Goal: Understand process/instructions: Learn how to perform a task or action

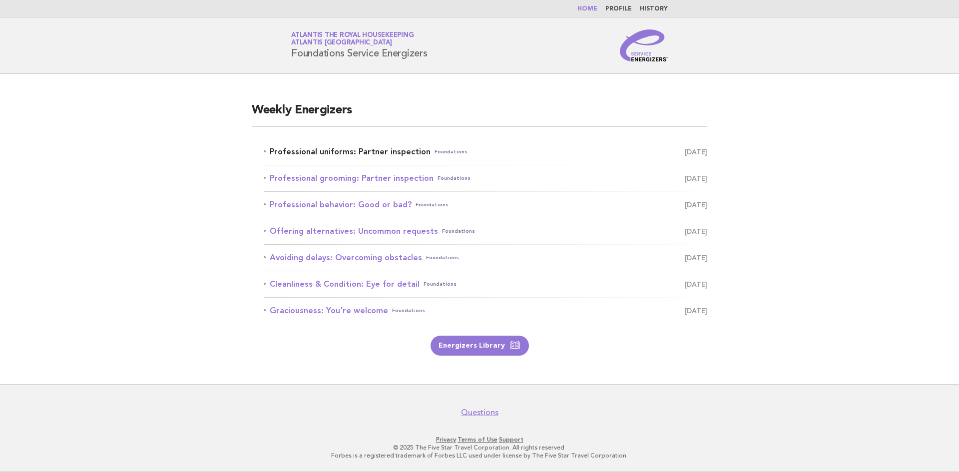
click at [359, 155] on link "Professional uniforms: Partner inspection Foundations October 1" at bounding box center [486, 152] width 444 height 14
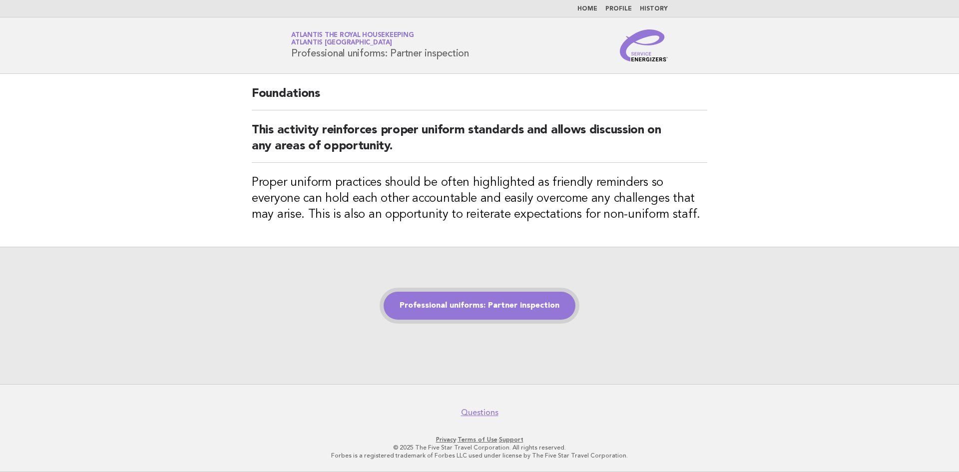
click at [489, 313] on link "Professional uniforms: Partner inspection" at bounding box center [480, 306] width 192 height 28
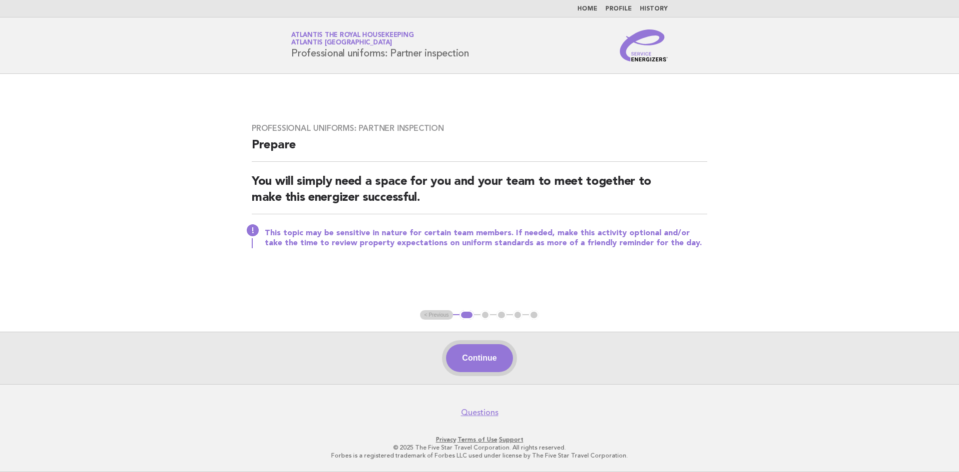
click at [464, 355] on button "Continue" at bounding box center [479, 358] width 66 height 28
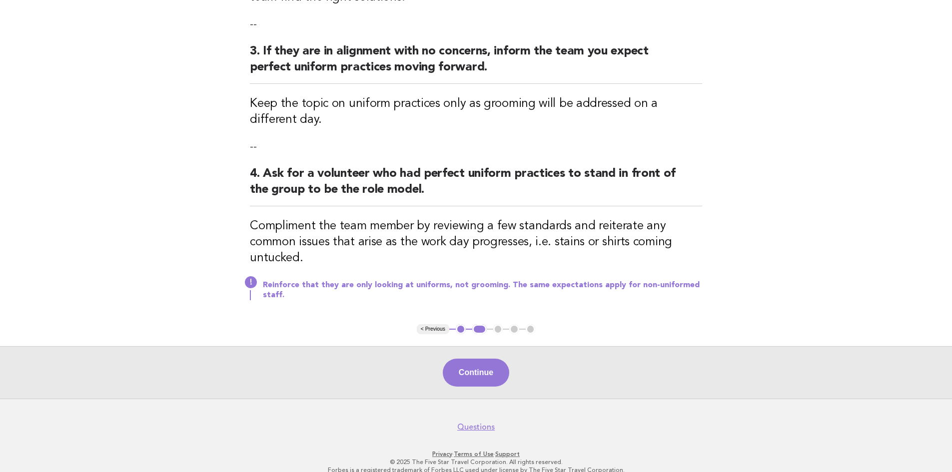
scroll to position [368, 0]
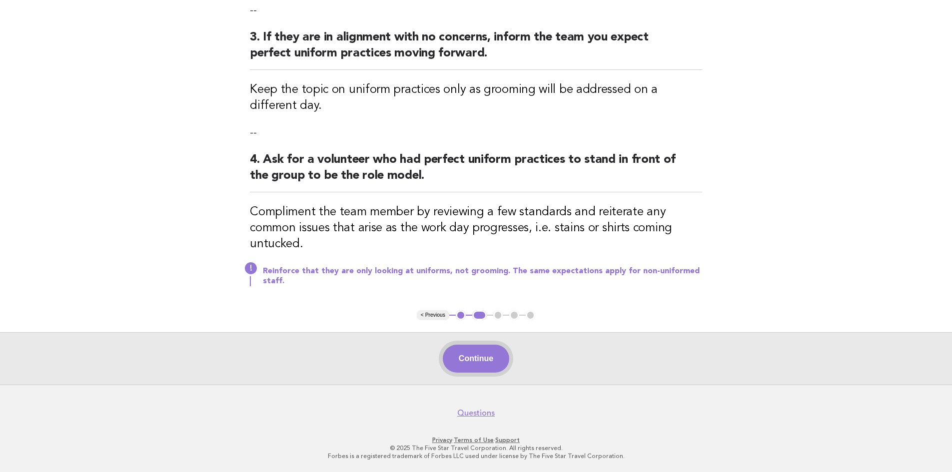
click at [487, 360] on button "Continue" at bounding box center [476, 359] width 66 height 28
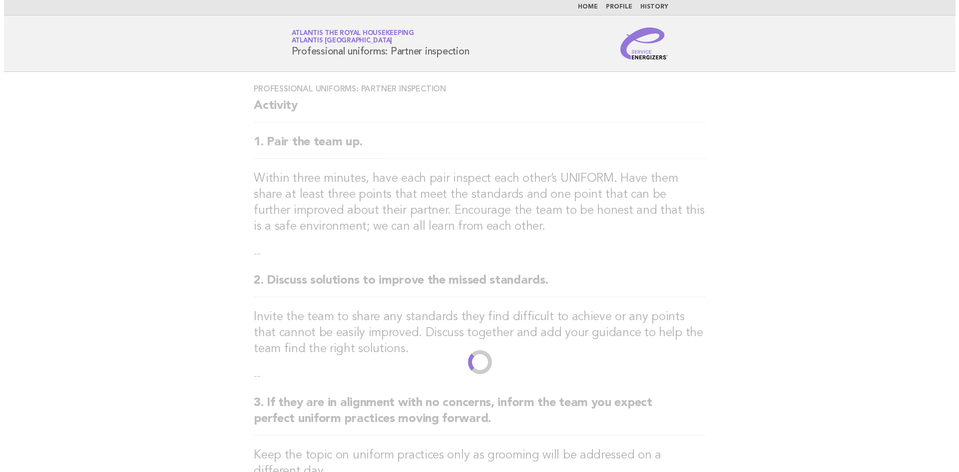
scroll to position [0, 0]
